Goal: Find specific page/section: Find specific page/section

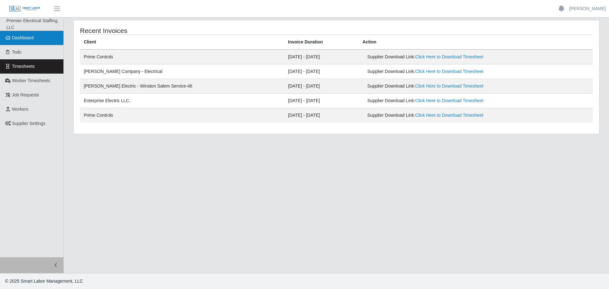
click at [26, 38] on span "Dashboard" at bounding box center [23, 37] width 22 height 5
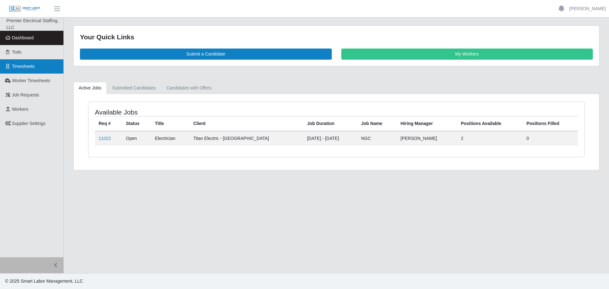
click at [35, 62] on link "Timesheets" at bounding box center [31, 66] width 63 height 14
